Goal: Transaction & Acquisition: Purchase product/service

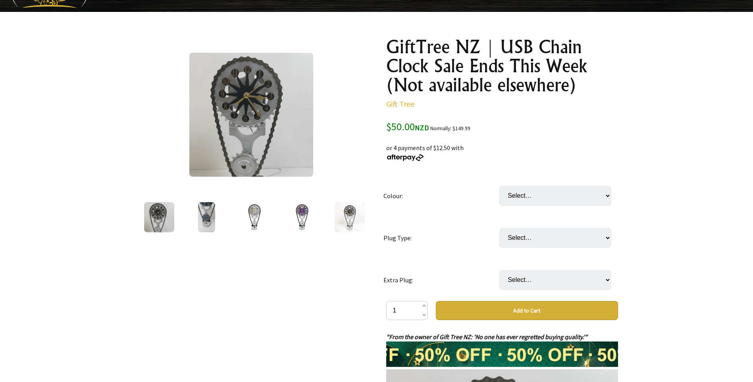
scroll to position [40, 0]
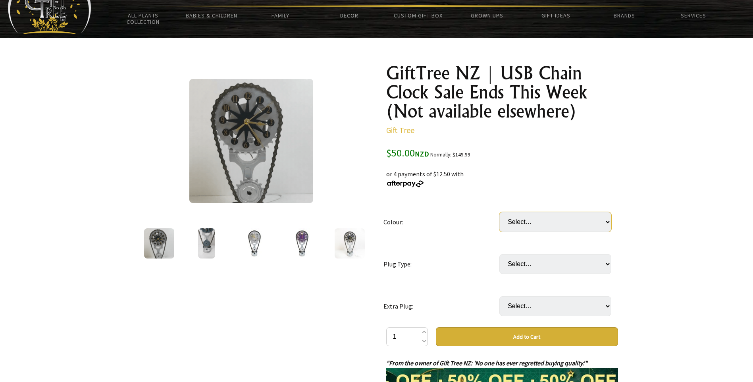
click at [519, 221] on select "Select… Black Purple Grey Red Gold Blue Copper" at bounding box center [555, 222] width 112 height 20
select select "Black"
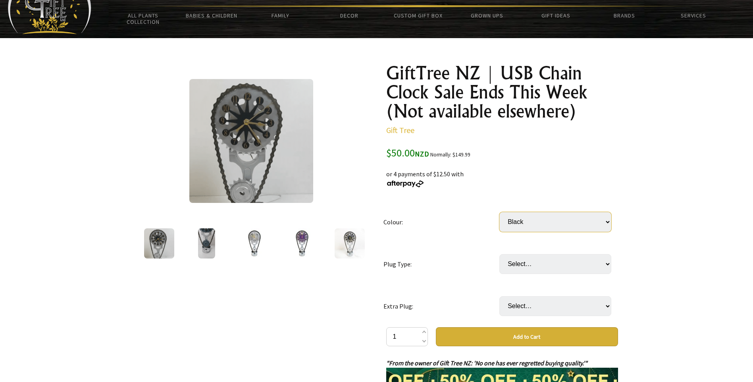
click at [499, 212] on select "Select… Black Purple Grey Red Gold Blue Copper" at bounding box center [555, 222] width 112 height 20
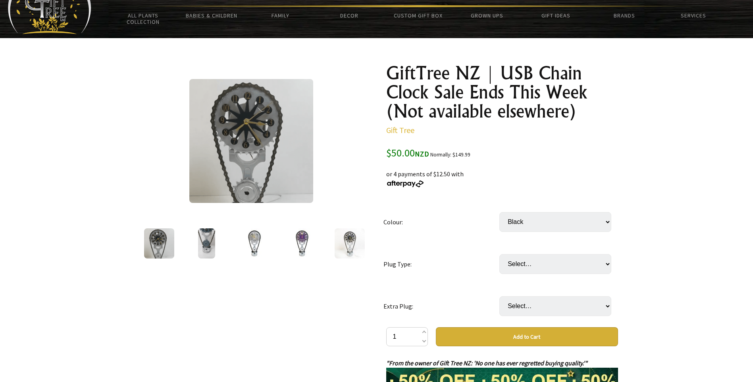
click at [514, 264] on select "Select… AUS or [GEOGRAPHIC_DATA] plug US plug EU plug UK plug ([GEOGRAPHIC_DATA…" at bounding box center [555, 264] width 112 height 20
select select "AUS or NZ plug"
click at [499, 254] on select "Select… AUS or [GEOGRAPHIC_DATA] plug US plug EU plug UK plug ([GEOGRAPHIC_DATA…" at bounding box center [555, 264] width 112 height 20
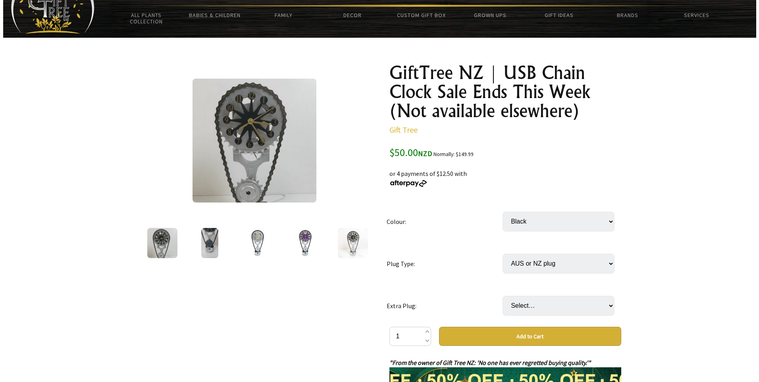
scroll to position [119, 0]
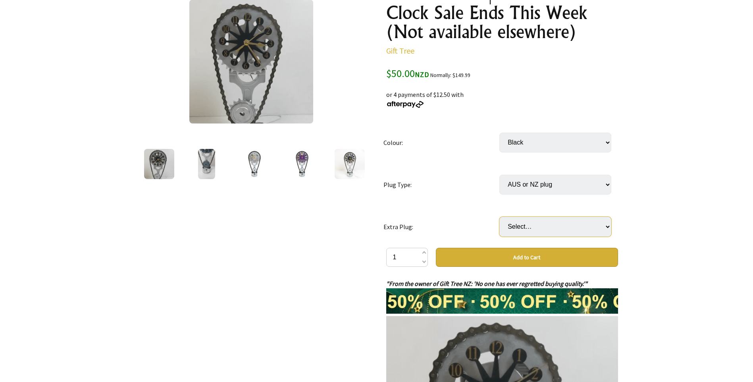
click at [515, 226] on select "Select… No Yes: Extra AUS or NZ plug (+ $19.99) Yes: Extra UK plug ([GEOGRAPHIC…" at bounding box center [555, 227] width 112 height 20
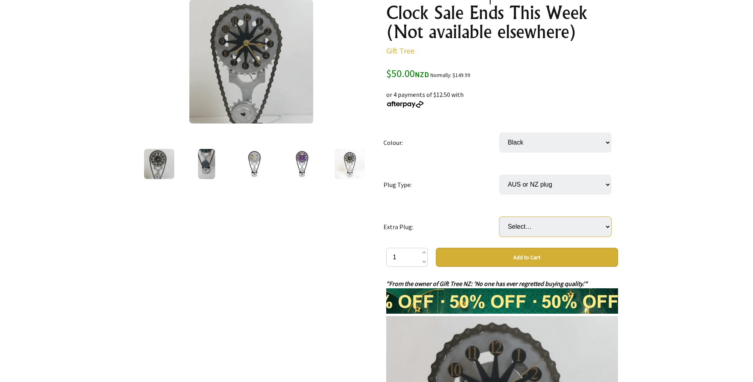
select select "No"
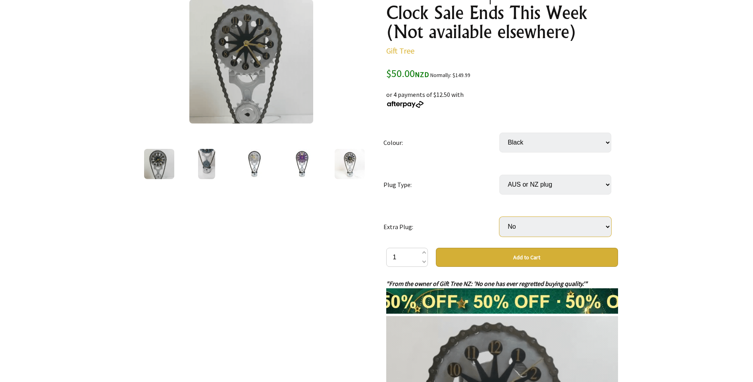
click at [499, 217] on select "Select… No Yes: Extra AUS or NZ plug (+ $19.99) Yes: Extra UK plug ([GEOGRAPHIC…" at bounding box center [555, 227] width 112 height 20
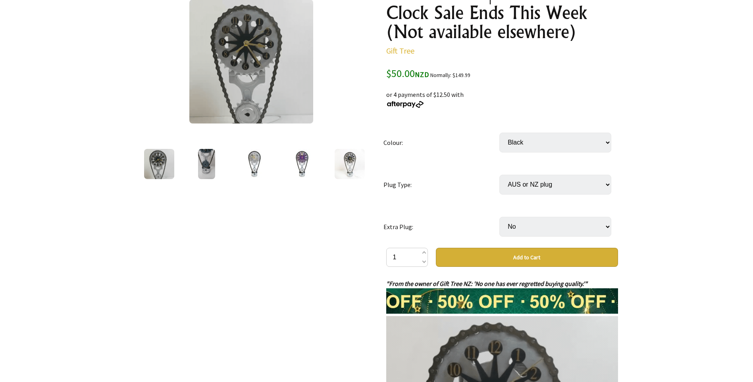
click at [242, 56] on img at bounding box center [251, 62] width 124 height 124
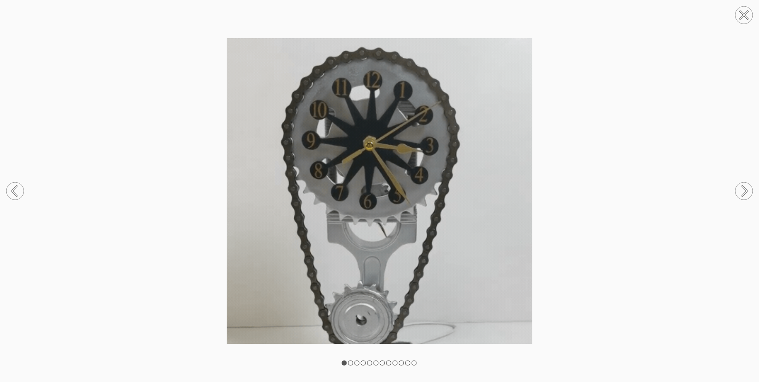
click at [742, 188] on circle at bounding box center [743, 190] width 17 height 17
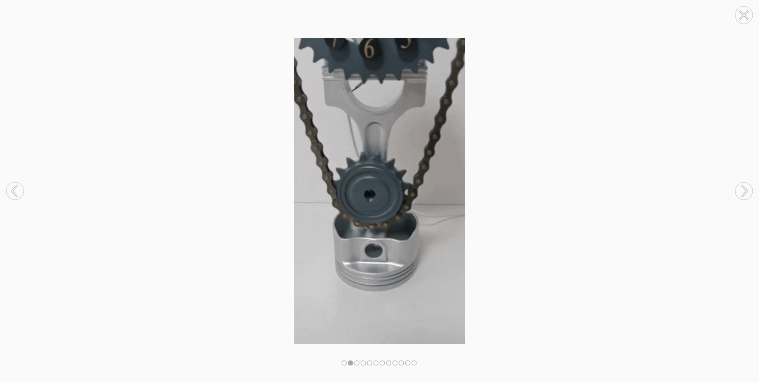
click at [744, 189] on icon at bounding box center [744, 191] width 5 height 10
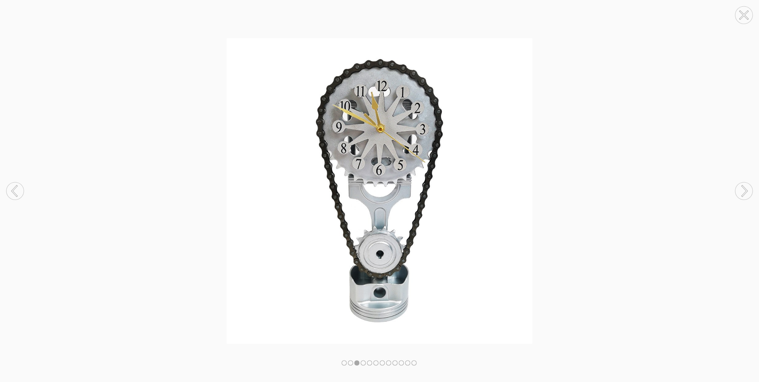
click at [744, 189] on icon at bounding box center [744, 191] width 5 height 10
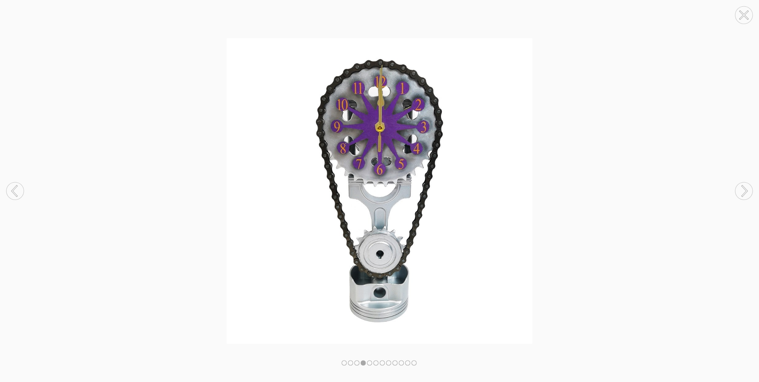
click at [746, 189] on icon at bounding box center [744, 191] width 5 height 10
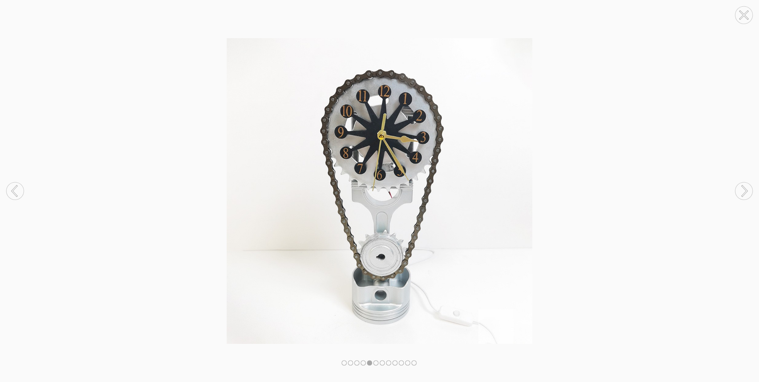
click at [746, 189] on icon at bounding box center [744, 191] width 5 height 10
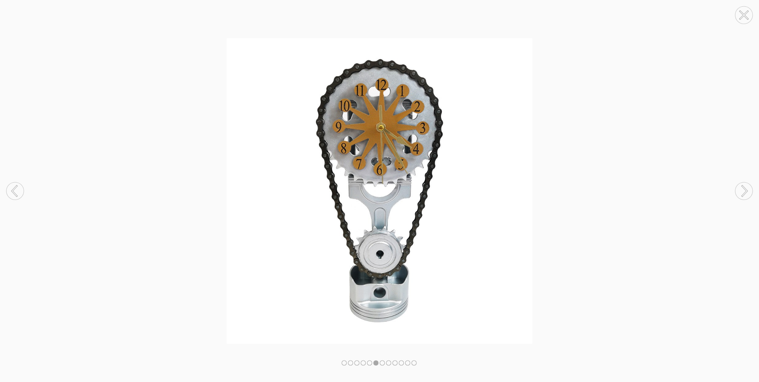
click at [746, 189] on icon at bounding box center [744, 191] width 5 height 10
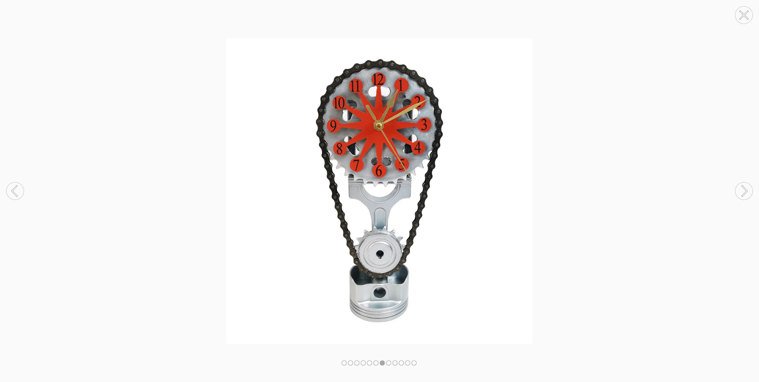
click at [746, 189] on icon at bounding box center [744, 191] width 5 height 10
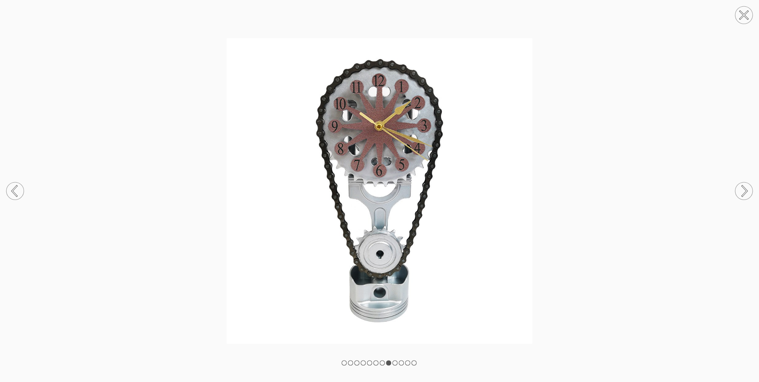
click at [746, 189] on icon at bounding box center [744, 191] width 5 height 10
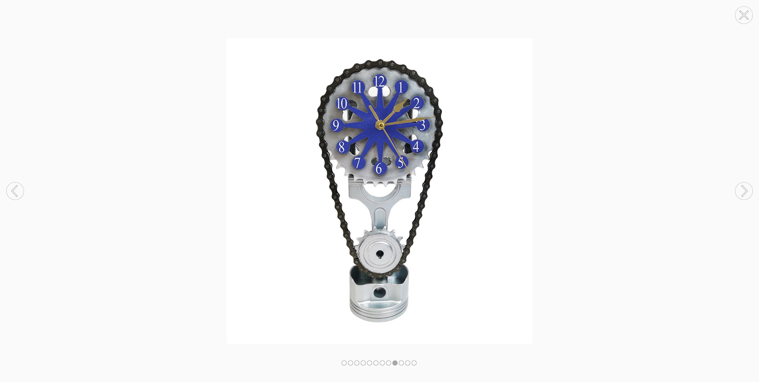
click at [746, 189] on icon at bounding box center [744, 191] width 5 height 10
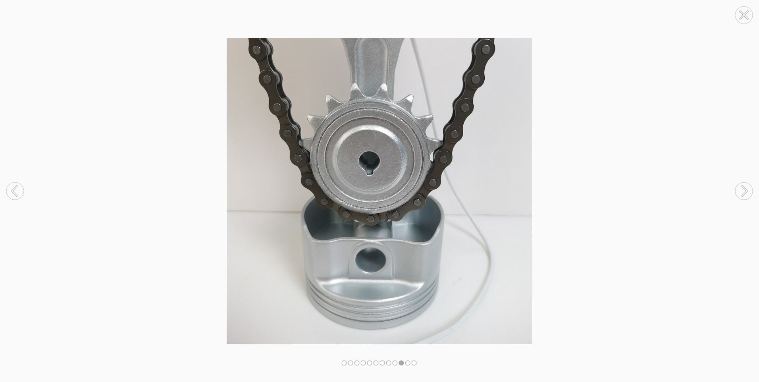
click at [746, 189] on icon at bounding box center [744, 191] width 5 height 10
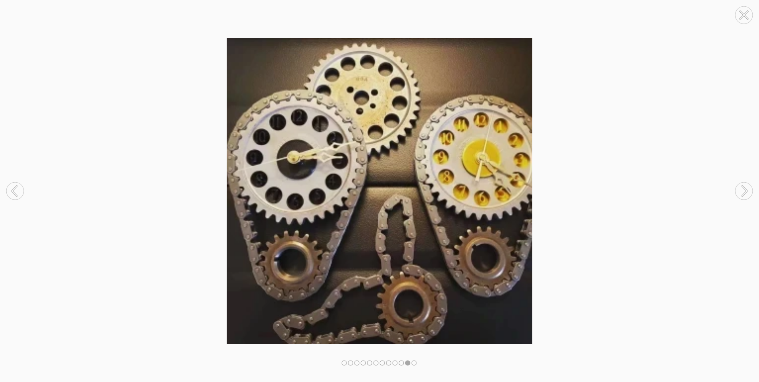
click at [746, 189] on icon at bounding box center [744, 191] width 5 height 10
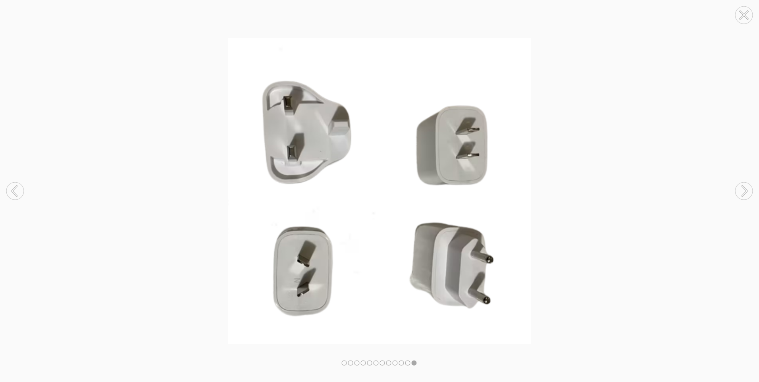
click at [746, 189] on icon at bounding box center [744, 191] width 5 height 10
